Goal: Task Accomplishment & Management: Manage account settings

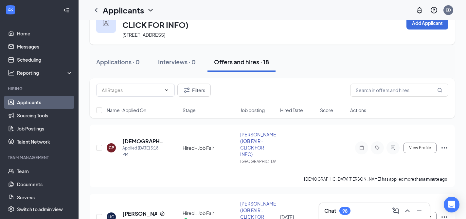
scroll to position [30, 0]
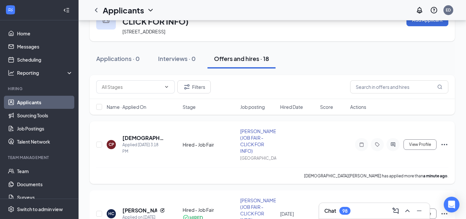
click at [445, 141] on icon "Ellipses" at bounding box center [445, 145] width 8 height 8
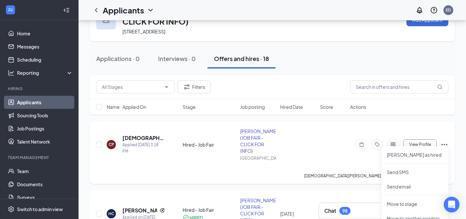
scroll to position [63, 0]
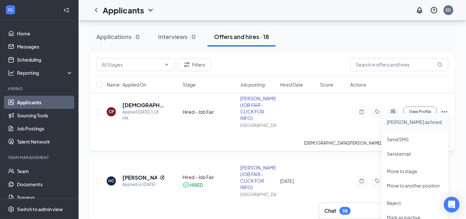
click at [403, 120] on p "[PERSON_NAME] as hired" at bounding box center [415, 122] width 56 height 7
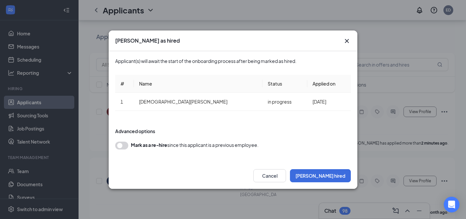
scroll to position [47, 0]
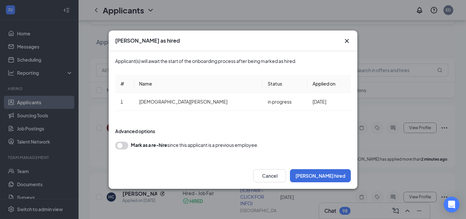
click at [322, 120] on div "Applicant(s) will await the start of the onboarding process after being marked …" at bounding box center [233, 106] width 236 height 111
click at [335, 179] on button "[PERSON_NAME] hired" at bounding box center [320, 175] width 61 height 13
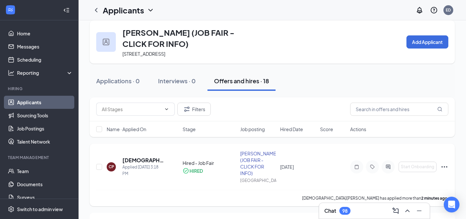
scroll to position [5, 0]
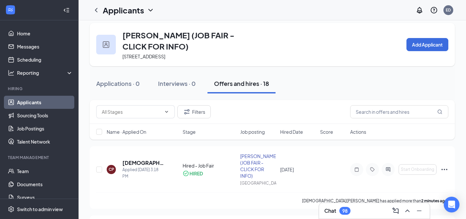
click at [147, 13] on icon "ChevronDown" at bounding box center [151, 10] width 8 height 8
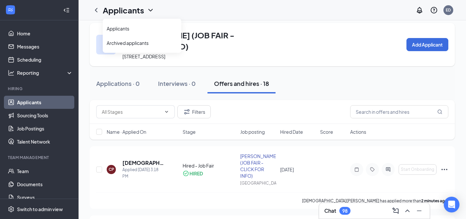
click at [192, 26] on div "[PERSON_NAME] (JOB FAIR - CLICK FOR INFO) [STREET_ADDRESS] Add Applicant" at bounding box center [273, 44] width 366 height 43
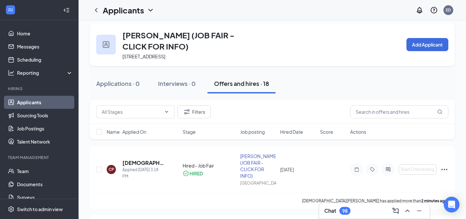
scroll to position [0, 0]
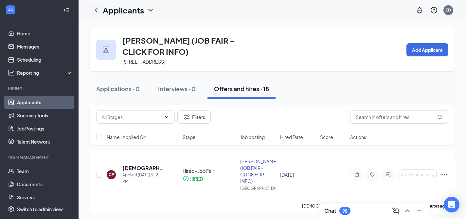
click at [95, 11] on icon "ChevronLeft" at bounding box center [96, 10] width 8 height 8
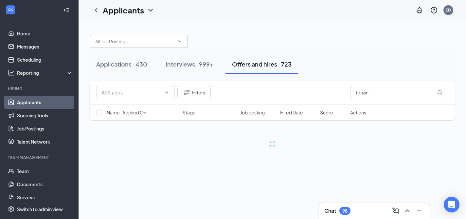
click at [135, 44] on input "text" at bounding box center [134, 41] width 79 height 7
type input "sushi prep"
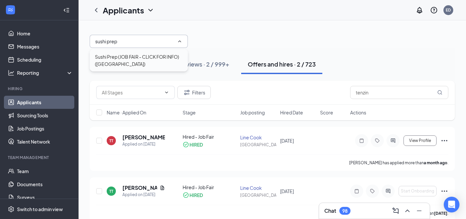
click at [152, 61] on div "Sushi Prep (JOB FAIR - CLICK FOR INFO) ([GEOGRAPHIC_DATA])" at bounding box center [139, 60] width 88 height 14
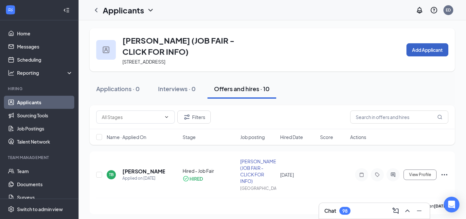
click at [426, 48] on button "Add Applicant" at bounding box center [428, 49] width 42 height 13
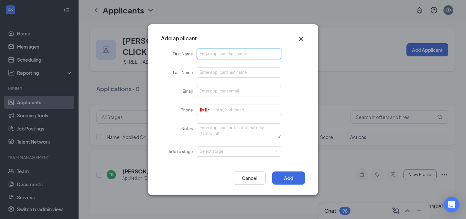
click at [214, 54] on input "First Name" at bounding box center [239, 53] width 84 height 10
type input "[PERSON_NAME]"
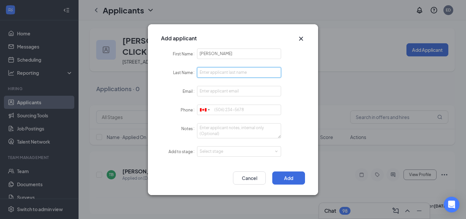
click at [209, 75] on input "Last Name" at bounding box center [239, 72] width 84 height 10
type input "Kimura"
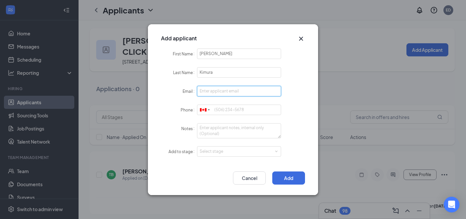
click at [213, 92] on input "Email" at bounding box center [239, 91] width 84 height 10
type input "[EMAIL_ADDRESS][DOMAIN_NAME]"
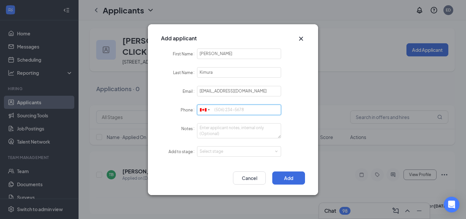
click at [221, 111] on input "Phone" at bounding box center [239, 109] width 84 height 10
type input "4373515263"
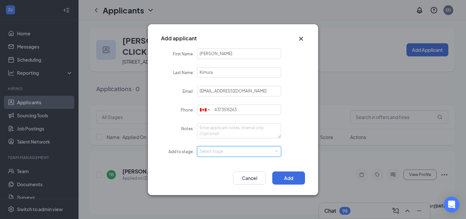
click at [210, 155] on div "Select stage" at bounding box center [239, 151] width 79 height 10
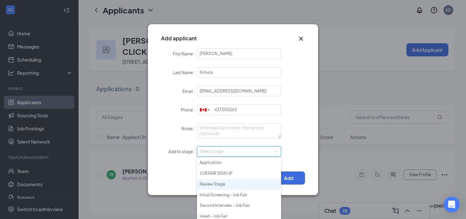
scroll to position [32, 0]
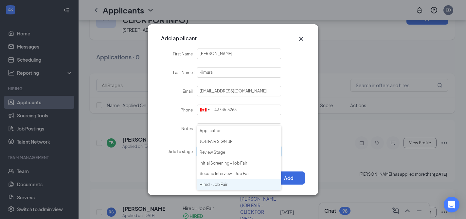
click at [220, 186] on li "Hired - Job Fair" at bounding box center [239, 184] width 84 height 11
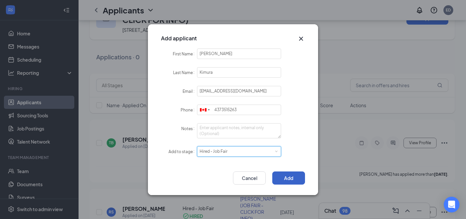
click at [289, 179] on button "Add" at bounding box center [289, 177] width 33 height 13
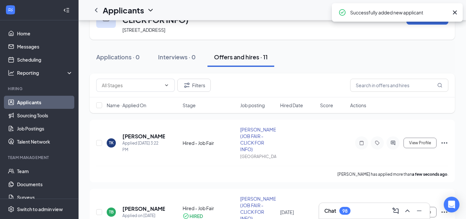
click at [457, 13] on icon "Cross" at bounding box center [455, 13] width 8 height 8
click at [446, 140] on icon "Ellipses" at bounding box center [445, 143] width 8 height 8
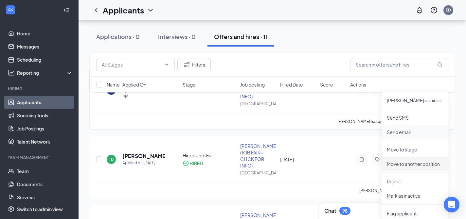
scroll to position [89, 0]
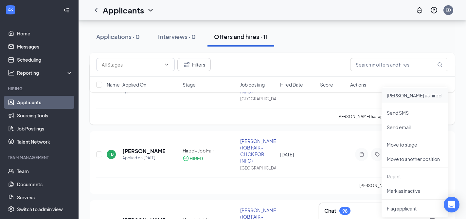
click at [410, 99] on li "[PERSON_NAME] as hired" at bounding box center [415, 95] width 67 height 14
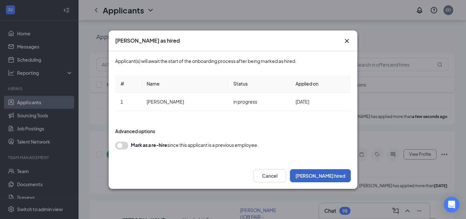
click at [330, 175] on button "[PERSON_NAME] hired" at bounding box center [320, 175] width 61 height 13
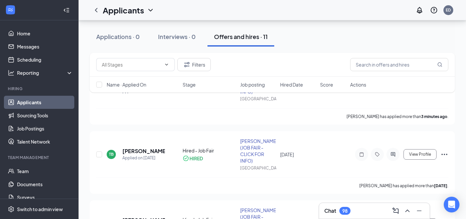
scroll to position [0, 0]
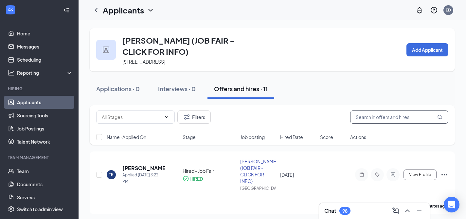
click at [392, 119] on input "text" at bounding box center [399, 116] width 98 height 13
type input "[PERSON_NAME]"
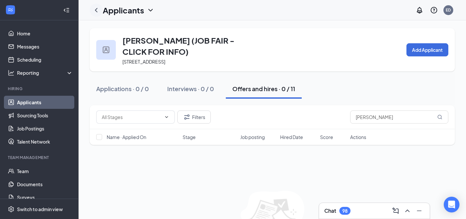
click at [96, 10] on icon "ChevronLeft" at bounding box center [96, 10] width 8 height 8
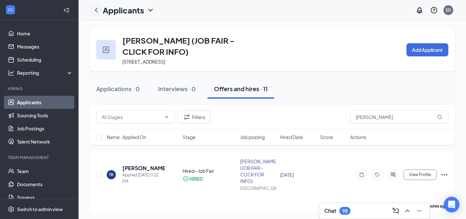
click at [97, 11] on icon "ChevronLeft" at bounding box center [96, 10] width 8 height 8
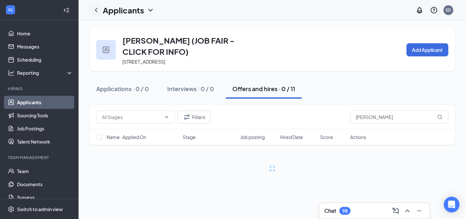
click at [98, 11] on icon "ChevronLeft" at bounding box center [96, 10] width 8 height 8
click at [150, 10] on icon "ChevronDown" at bounding box center [150, 10] width 4 height 3
click at [123, 28] on link "Applicants" at bounding box center [142, 28] width 71 height 7
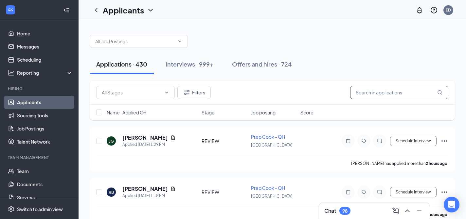
click at [371, 94] on input "text" at bounding box center [399, 92] width 98 height 13
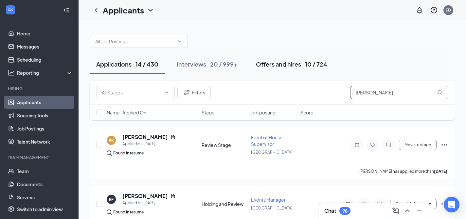
type input "[PERSON_NAME]"
click at [271, 71] on button "Offers and hires · 10 / 724" at bounding box center [292, 64] width 85 height 20
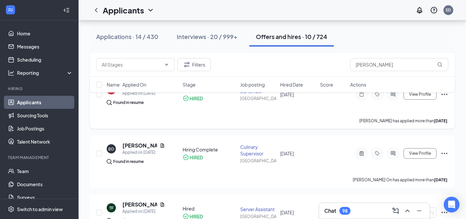
scroll to position [176, 0]
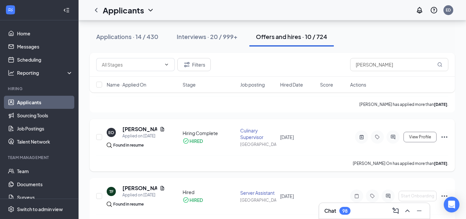
click at [446, 138] on icon "Ellipses" at bounding box center [445, 137] width 8 height 8
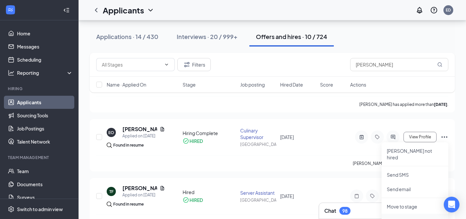
click at [411, 217] on p "Move to another position" at bounding box center [415, 220] width 56 height 7
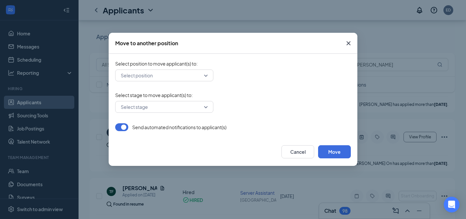
click at [206, 76] on div "Select position" at bounding box center [164, 75] width 98 height 12
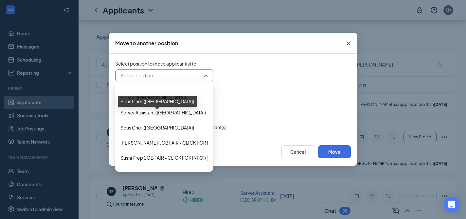
scroll to position [338, 0]
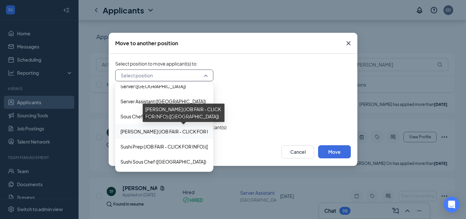
click at [171, 133] on span "[PERSON_NAME] (JOB FAIR - CLICK FOR INFO) ([GEOGRAPHIC_DATA])" at bounding box center [196, 131] width 150 height 7
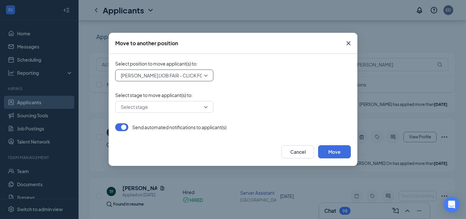
click at [203, 107] on input "search" at bounding box center [162, 106] width 86 height 11
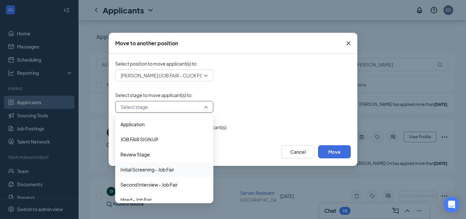
scroll to position [7, 0]
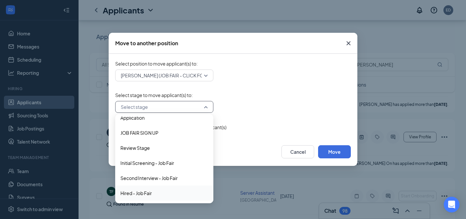
click at [153, 196] on span "Hired - Job Fair" at bounding box center [165, 192] width 88 height 7
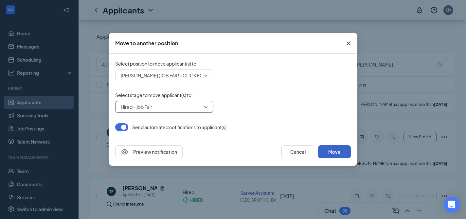
click at [334, 154] on button "Move" at bounding box center [334, 151] width 33 height 13
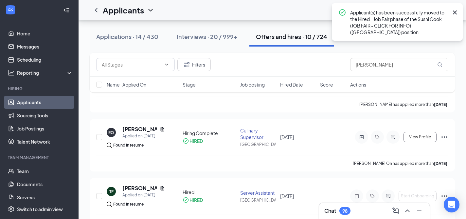
click at [455, 13] on icon "Cross" at bounding box center [455, 13] width 8 height 8
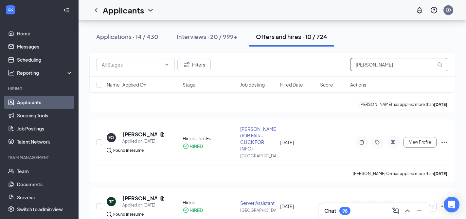
click at [385, 64] on input "[PERSON_NAME]" at bounding box center [399, 64] width 98 height 13
type input "e"
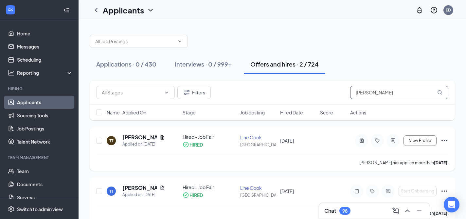
scroll to position [10, 0]
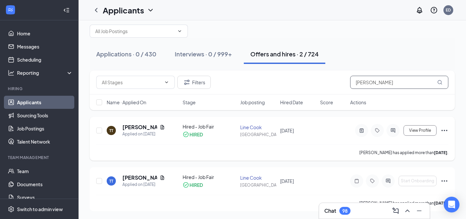
type input "[PERSON_NAME]"
click at [446, 130] on icon "Ellipses" at bounding box center [445, 130] width 6 height 1
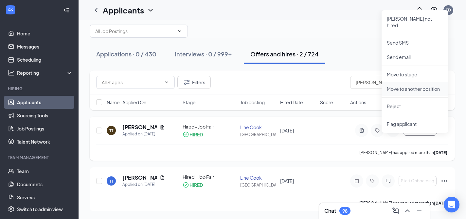
click at [411, 85] on p "Move to another position" at bounding box center [415, 88] width 56 height 7
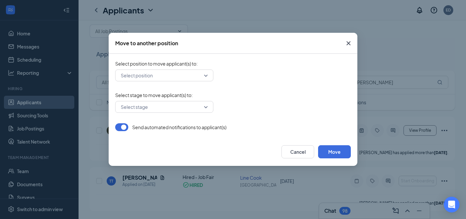
click at [204, 78] on input "search" at bounding box center [162, 75] width 86 height 11
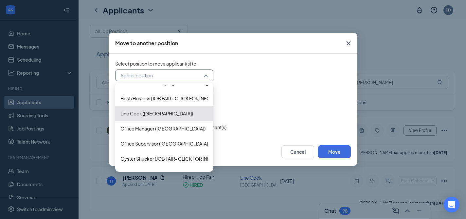
scroll to position [338, 0]
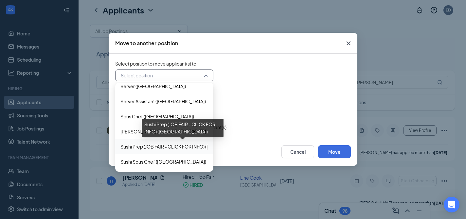
click at [160, 146] on span "Sushi Prep (JOB FAIR - CLICK FOR INFO) ([GEOGRAPHIC_DATA])" at bounding box center [188, 146] width 135 height 7
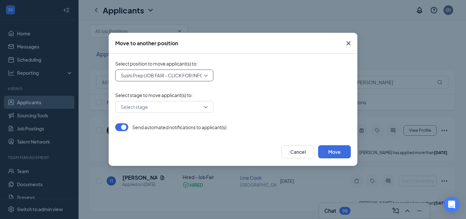
click at [204, 106] on input "search" at bounding box center [162, 106] width 86 height 11
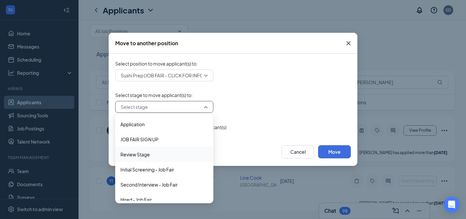
scroll to position [7, 0]
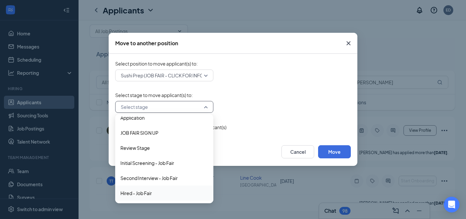
click at [158, 193] on span "Hired - Job Fair" at bounding box center [165, 192] width 88 height 7
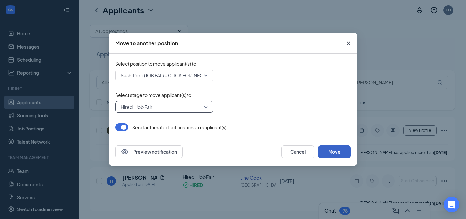
click at [338, 153] on button "Move" at bounding box center [334, 151] width 33 height 13
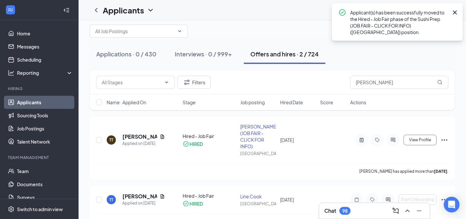
click at [458, 13] on icon "Cross" at bounding box center [455, 13] width 8 height 8
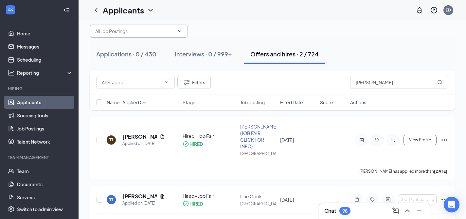
click at [180, 32] on icon "ChevronDown" at bounding box center [180, 31] width 3 height 2
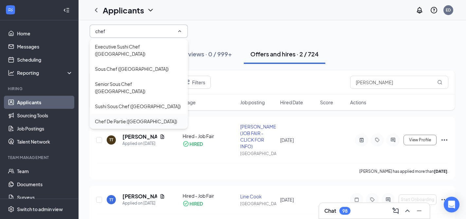
type input "chef"
click at [136, 118] on div "Chef De Partie ([GEOGRAPHIC_DATA])" at bounding box center [136, 121] width 82 height 7
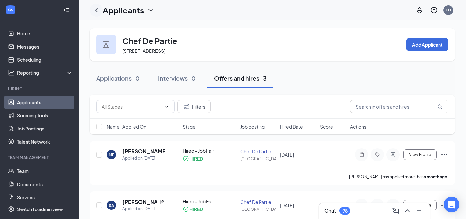
click at [98, 13] on icon "ChevronLeft" at bounding box center [96, 10] width 8 height 8
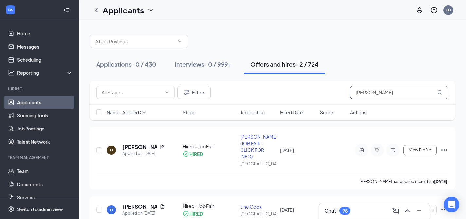
click at [387, 95] on input "[PERSON_NAME]" at bounding box center [399, 92] width 98 height 13
type input "t"
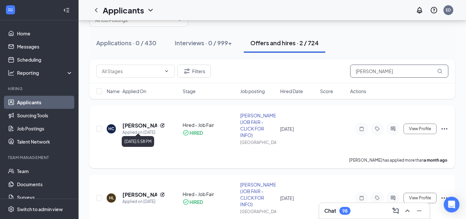
scroll to position [27, 0]
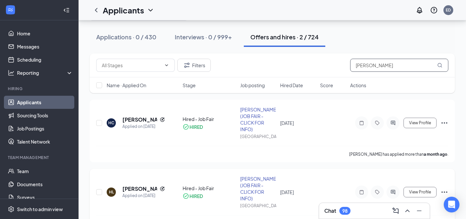
type input "[PERSON_NAME]"
click at [444, 188] on icon "Ellipses" at bounding box center [445, 192] width 8 height 8
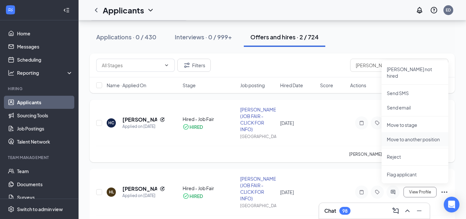
click at [410, 136] on p "Move to another position" at bounding box center [415, 139] width 56 height 7
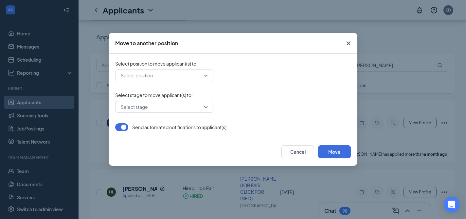
click at [207, 75] on div "Select position" at bounding box center [164, 75] width 98 height 12
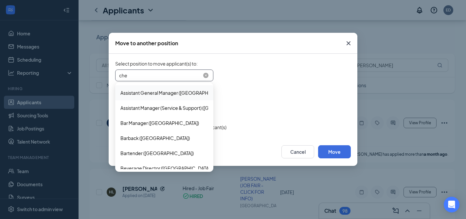
type input "chef"
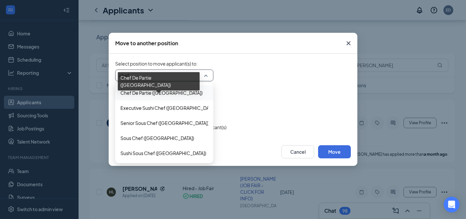
click at [186, 94] on span "Chef De Partie ([GEOGRAPHIC_DATA])" at bounding box center [162, 92] width 82 height 7
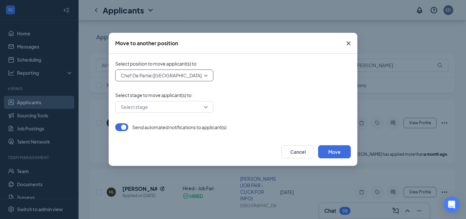
click at [202, 107] on input "search" at bounding box center [162, 106] width 86 height 11
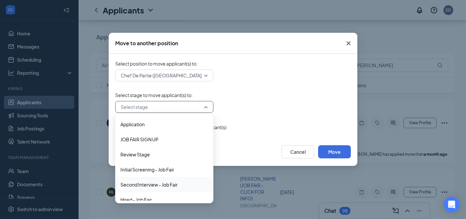
scroll to position [7, 0]
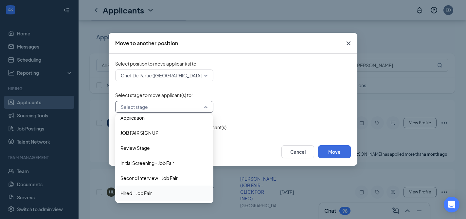
click at [153, 191] on span "Hired - Job Fair" at bounding box center [165, 192] width 88 height 7
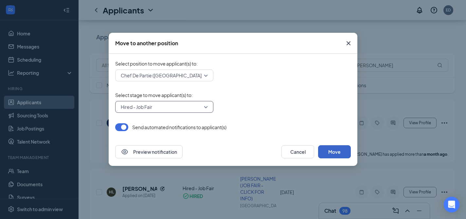
click at [339, 155] on button "Move" at bounding box center [334, 151] width 33 height 13
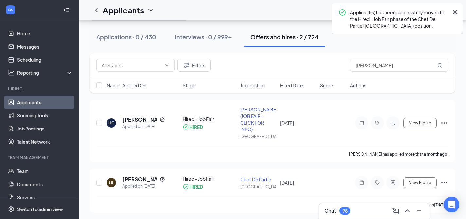
scroll to position [22, 0]
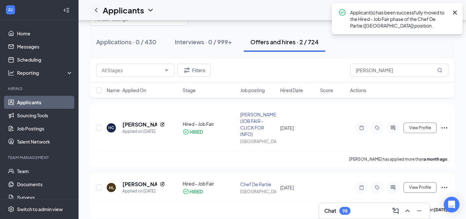
click at [99, 12] on icon "ChevronLeft" at bounding box center [96, 10] width 8 height 8
click at [378, 73] on input "[PERSON_NAME]" at bounding box center [399, 70] width 98 height 13
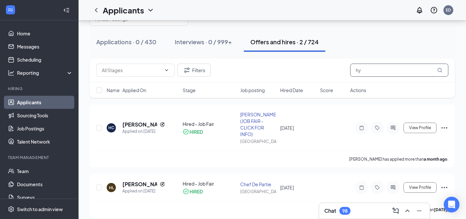
type input "h"
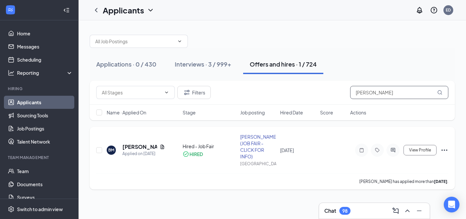
type input "[PERSON_NAME]"
click at [443, 146] on icon "Ellipses" at bounding box center [445, 150] width 8 height 8
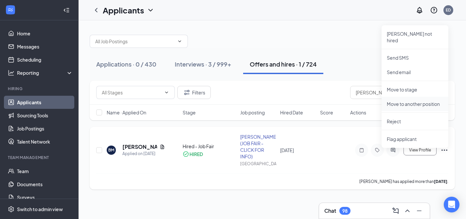
click at [424, 101] on p "Move to another position" at bounding box center [415, 104] width 56 height 7
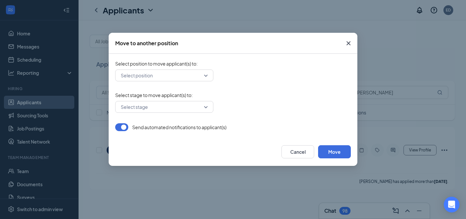
click at [205, 76] on div "Select position" at bounding box center [164, 75] width 98 height 12
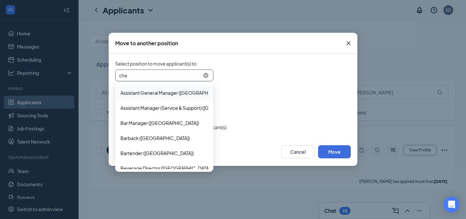
type input "chef"
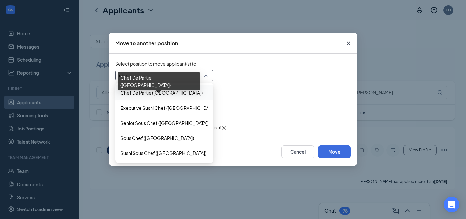
click at [171, 96] on span "Chef De Partie ([GEOGRAPHIC_DATA])" at bounding box center [162, 92] width 82 height 7
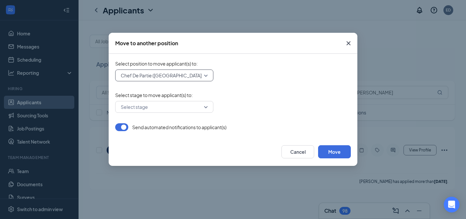
click at [208, 109] on div "Select stage" at bounding box center [164, 107] width 98 height 12
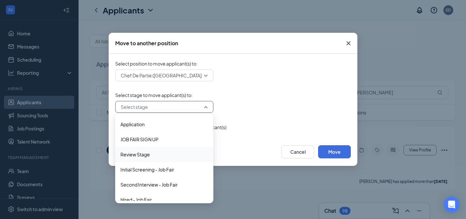
scroll to position [7, 0]
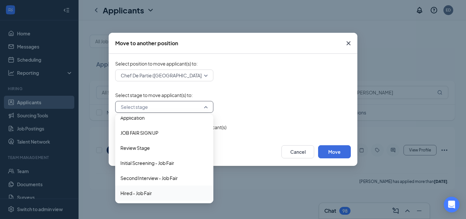
click at [152, 198] on div "Hired - Job Fair" at bounding box center [164, 192] width 98 height 15
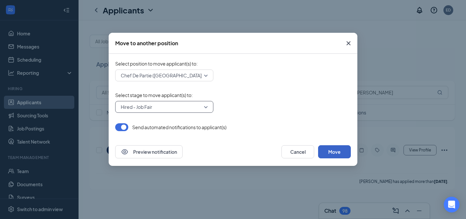
click at [337, 152] on button "Move" at bounding box center [334, 151] width 33 height 13
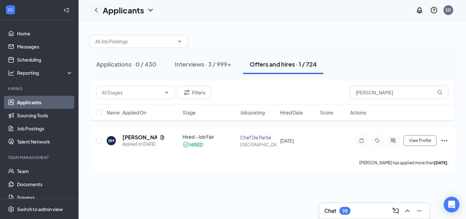
click at [100, 10] on icon "ChevronLeft" at bounding box center [96, 10] width 8 height 8
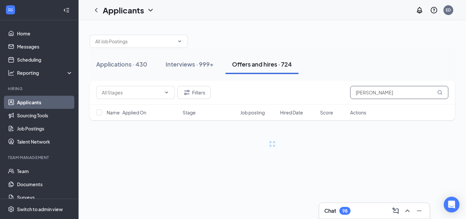
click at [386, 93] on input "[PERSON_NAME]" at bounding box center [399, 92] width 98 height 13
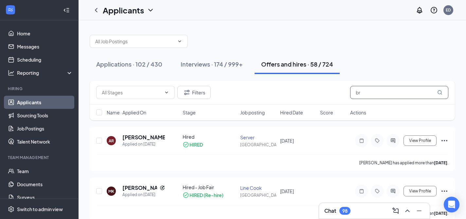
type input "b"
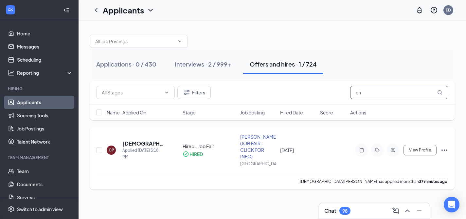
type input "c"
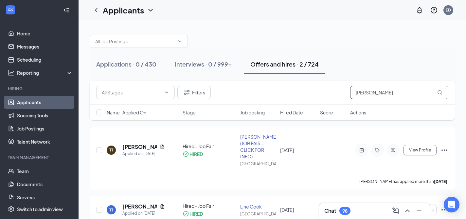
type input "[PERSON_NAME]"
